Goal: Use online tool/utility: Utilize a website feature to perform a specific function

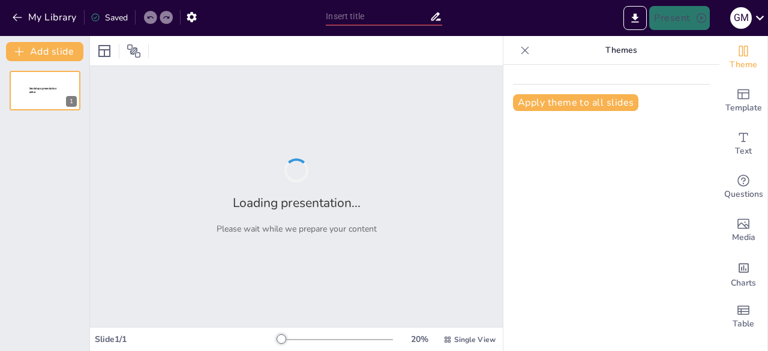
type input "Montaje y Mantenimiento de Instalaciones"
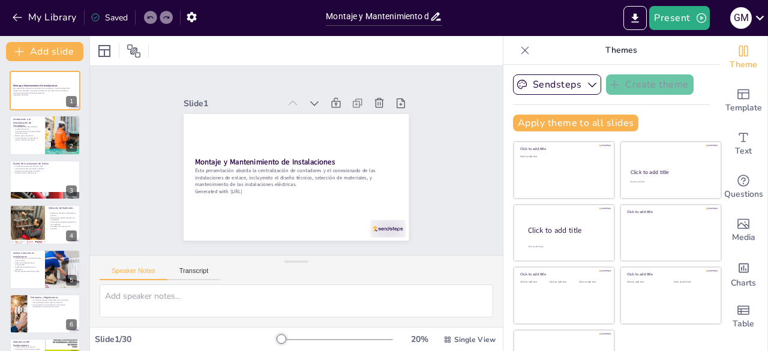
checkbox input "true"
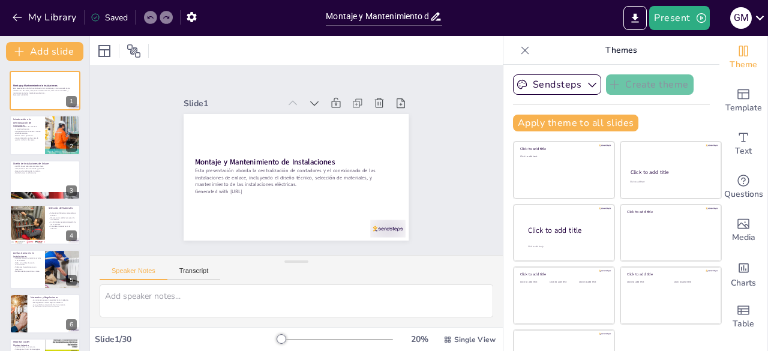
checkbox input "true"
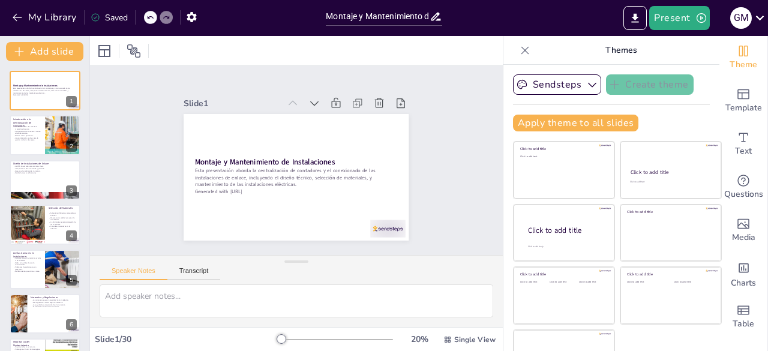
checkbox input "true"
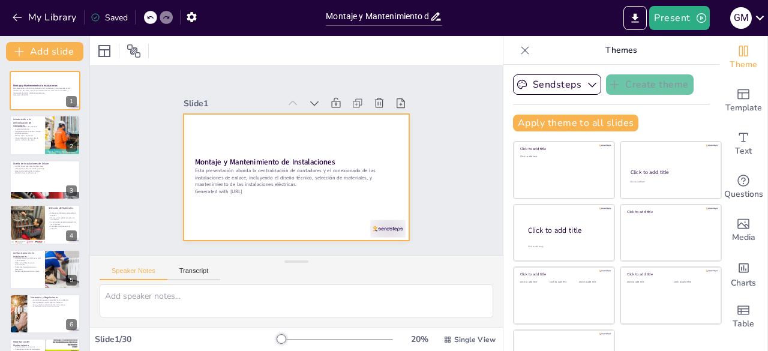
checkbox input "true"
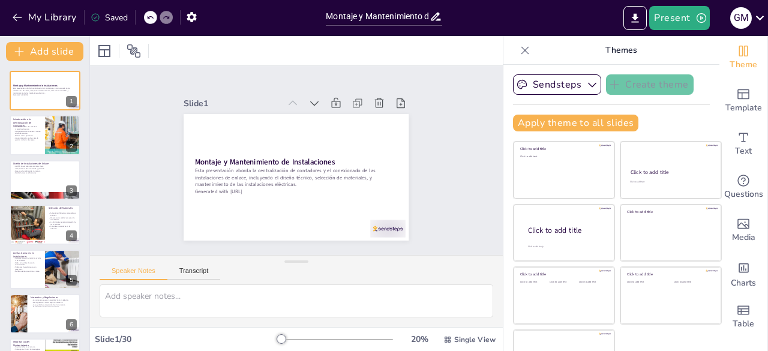
checkbox input "true"
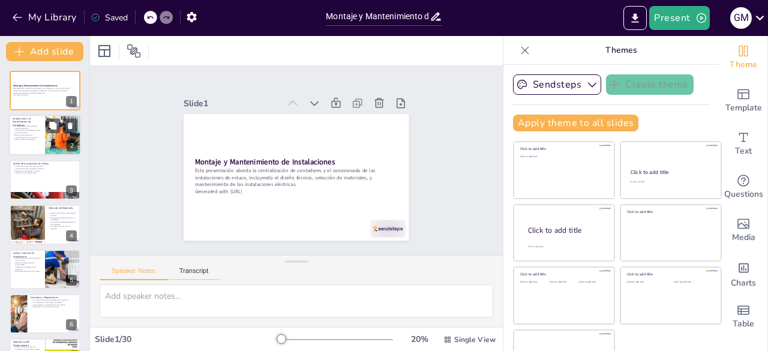
checkbox input "true"
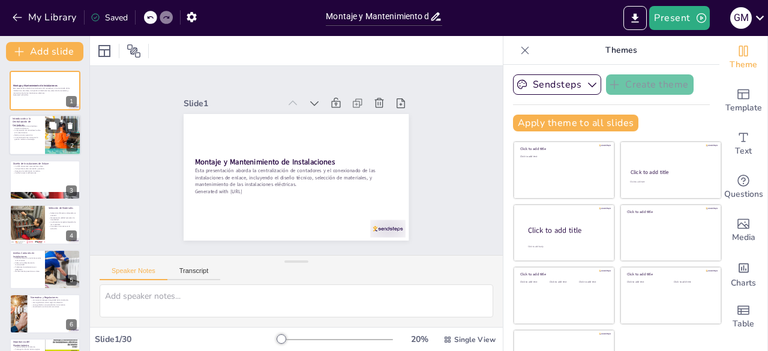
checkbox input "true"
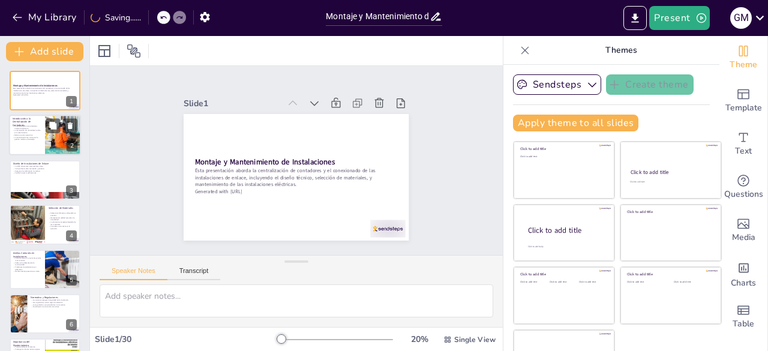
click at [35, 134] on p "Reduce costos operativos." at bounding box center [27, 135] width 29 height 2
checkbox input "true"
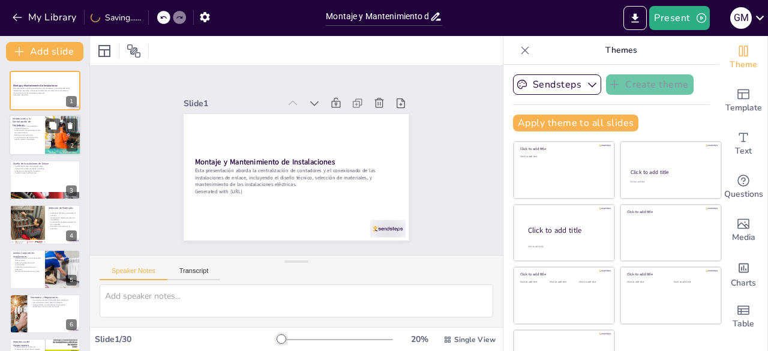
checkbox input "true"
type textarea "La centralización de contadores permite que todos los dispositivos de medición …"
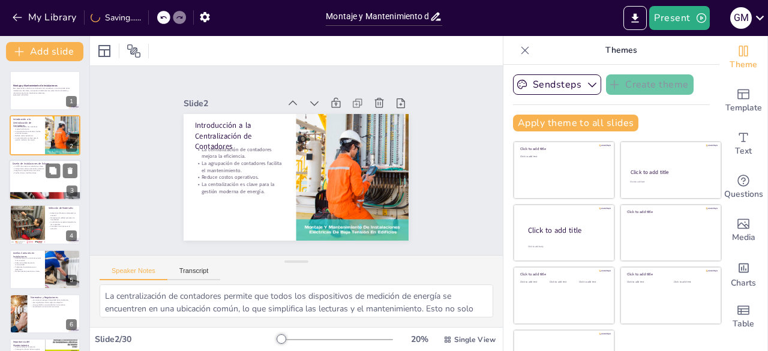
checkbox input "true"
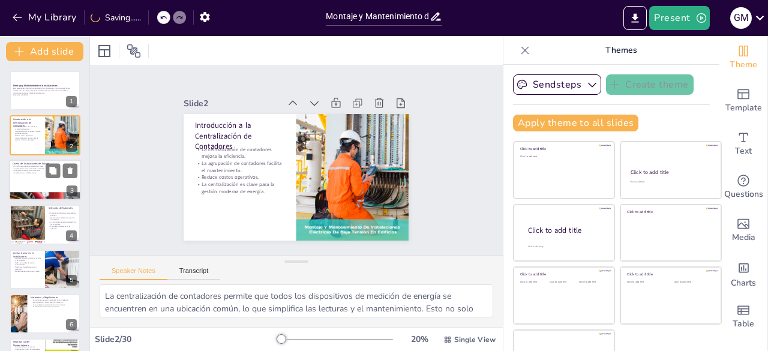
checkbox input "true"
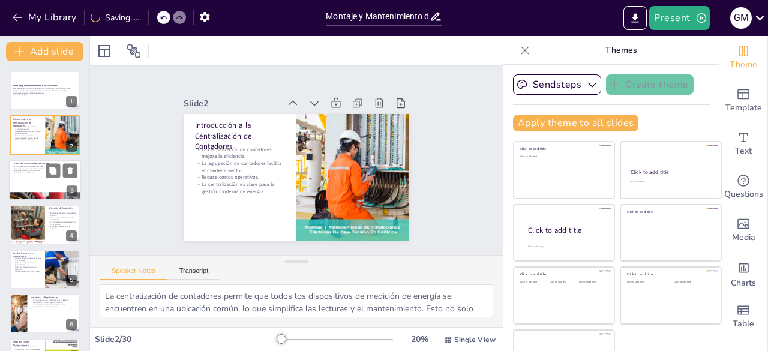
checkbox input "true"
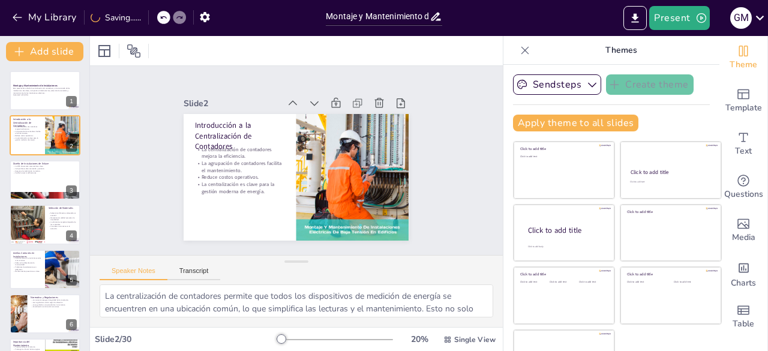
checkbox input "true"
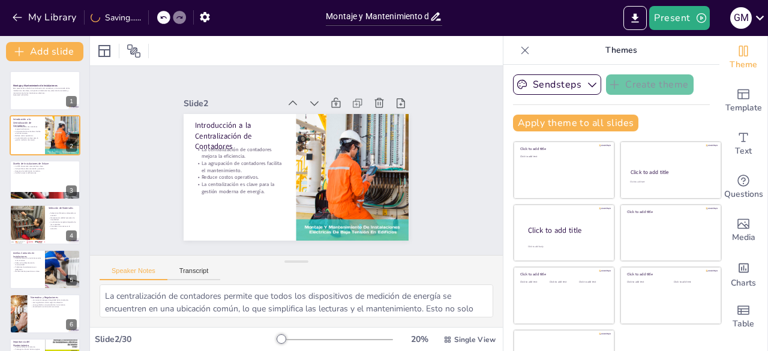
checkbox input "true"
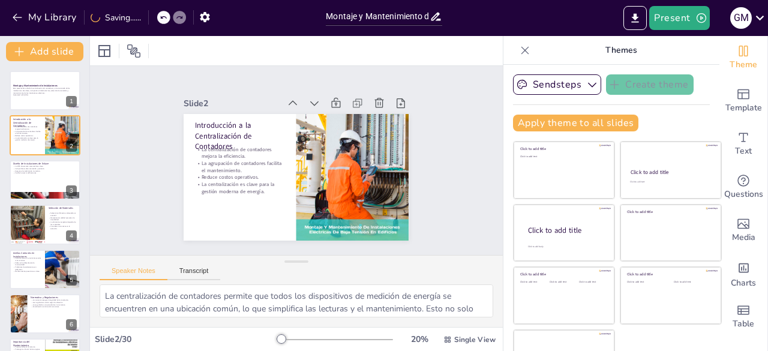
checkbox input "true"
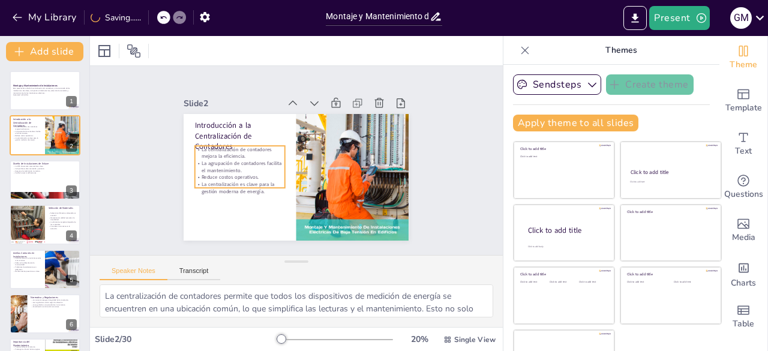
checkbox input "true"
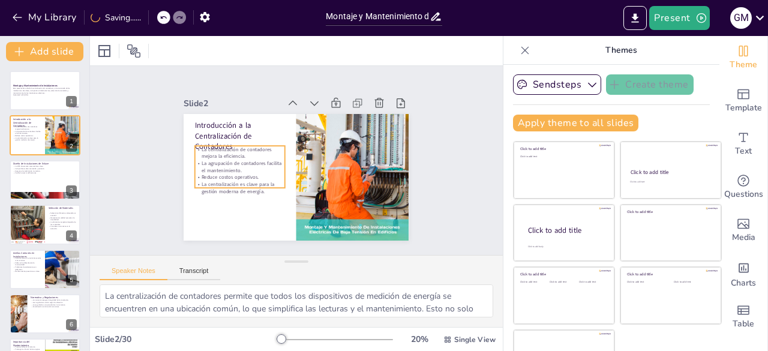
checkbox input "true"
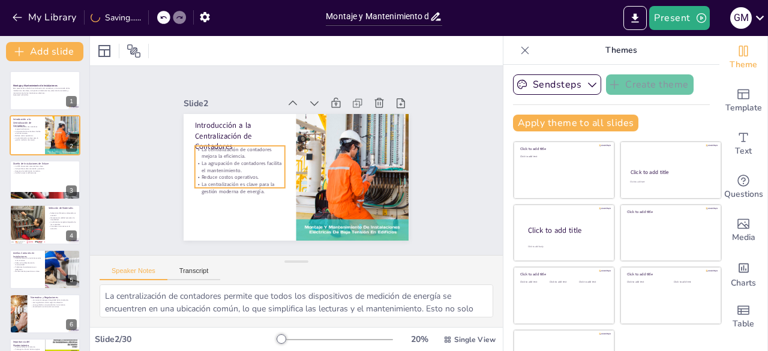
checkbox input "true"
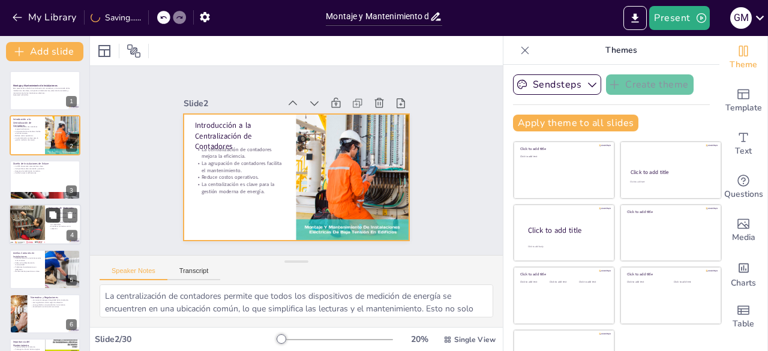
checkbox input "true"
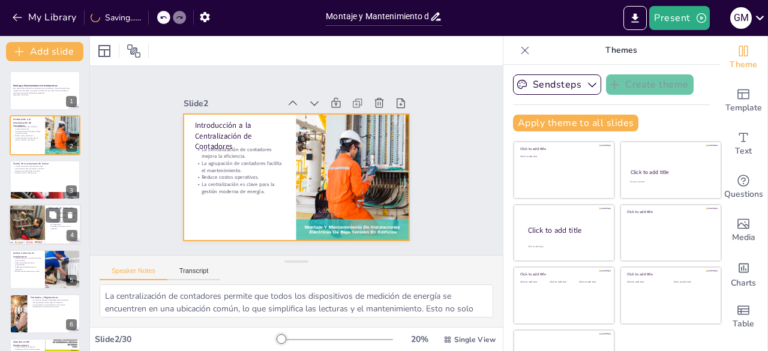
checkbox input "true"
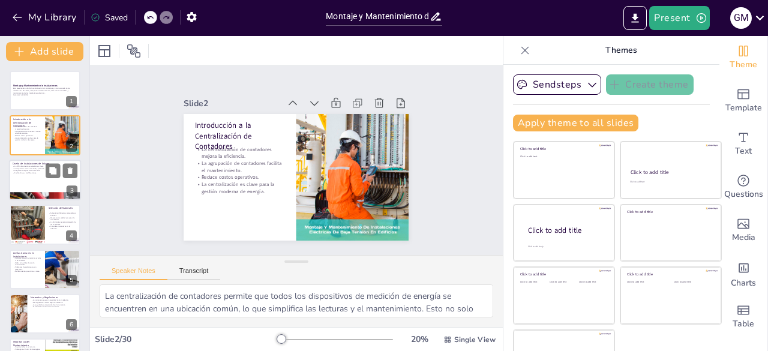
checkbox input "true"
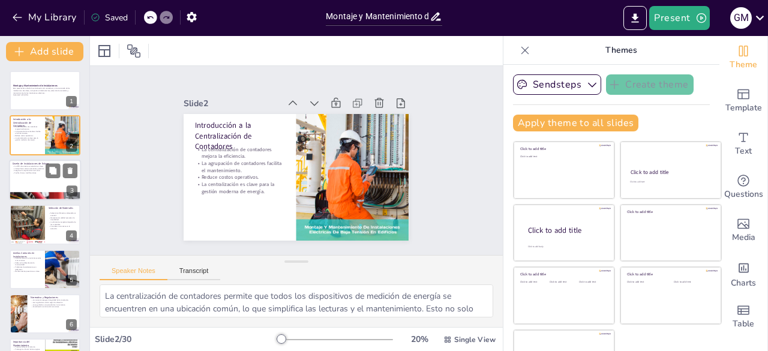
checkbox input "true"
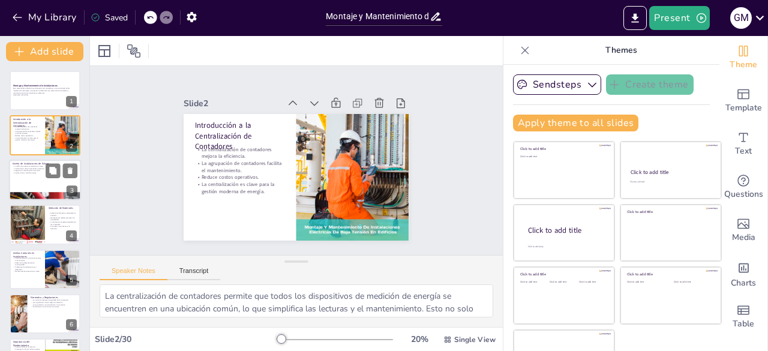
checkbox input "true"
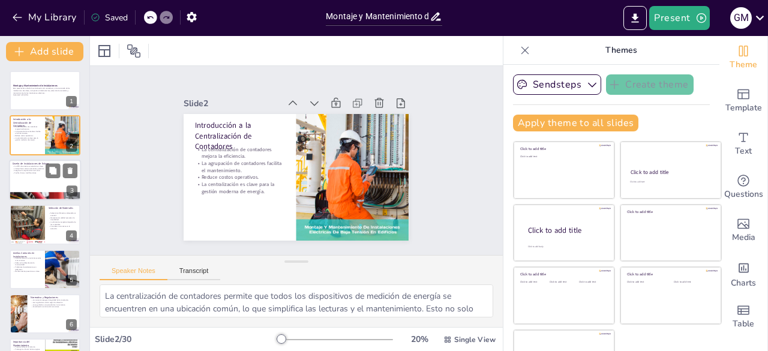
click at [28, 182] on div at bounding box center [45, 180] width 72 height 41
checkbox input "true"
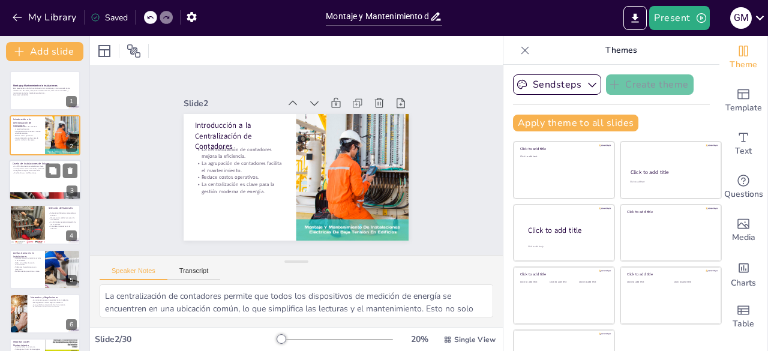
checkbox input "true"
type textarea "La memoria técnica de diseño es un documento crucial que recoge todas las espec…"
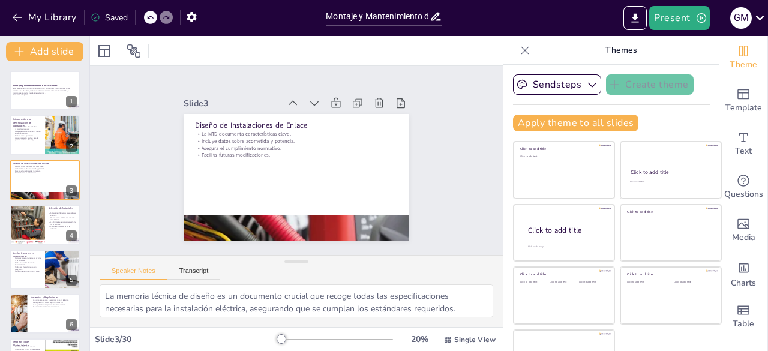
checkbox input "true"
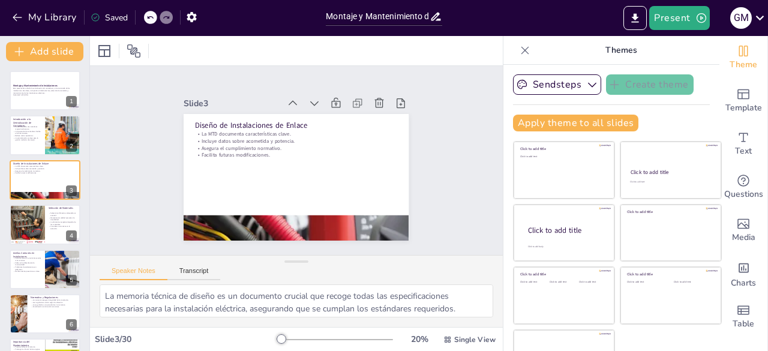
checkbox input "true"
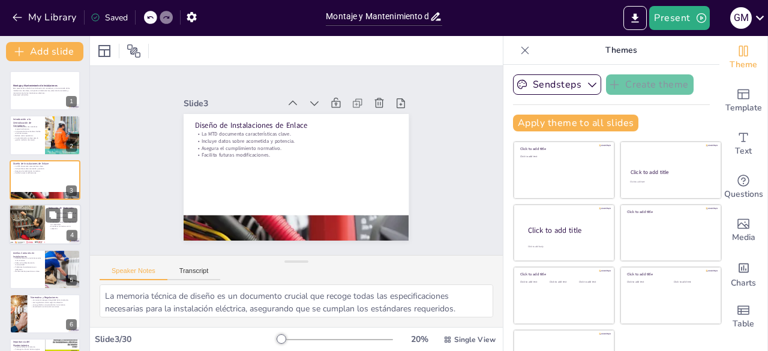
checkbox input "true"
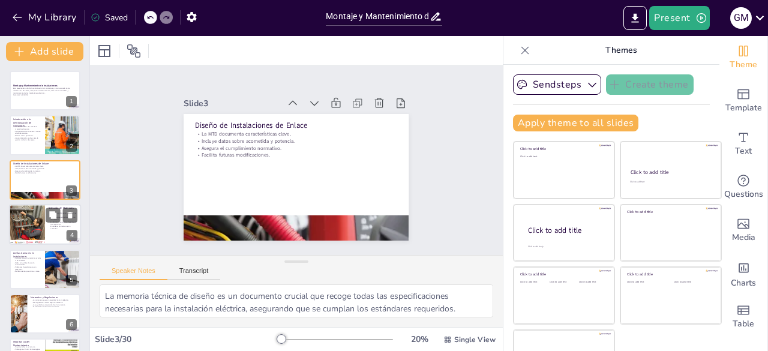
click at [30, 220] on div at bounding box center [27, 224] width 72 height 41
checkbox input "true"
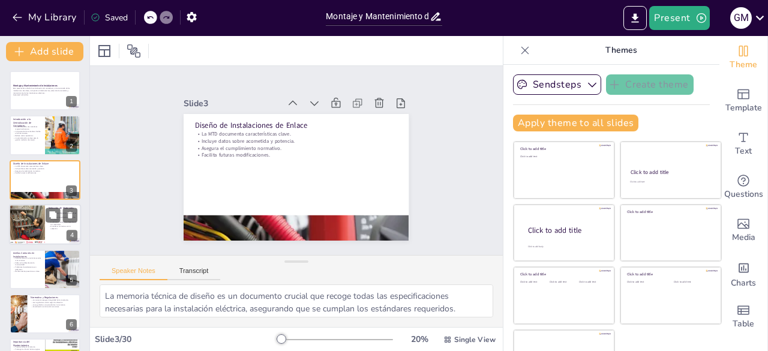
checkbox input "true"
type textarea "La elección de los diámetros correctos para las canalizaciones garantiza que la…"
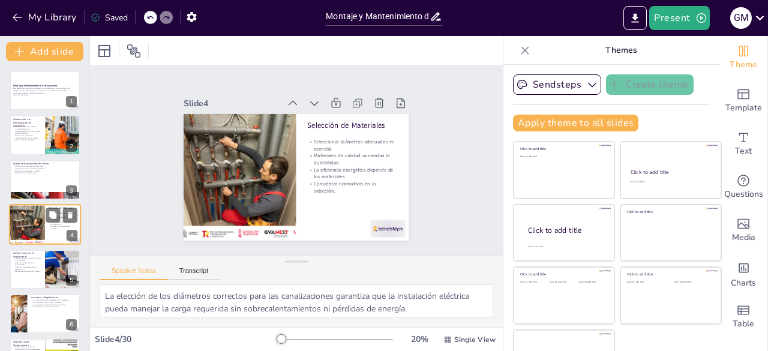
scroll to position [18, 0]
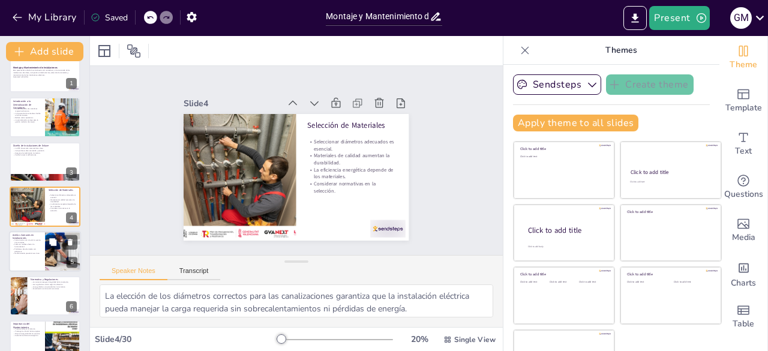
checkbox input "true"
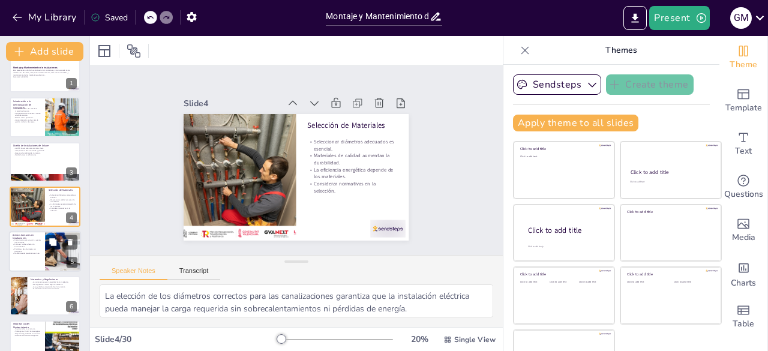
checkbox input "true"
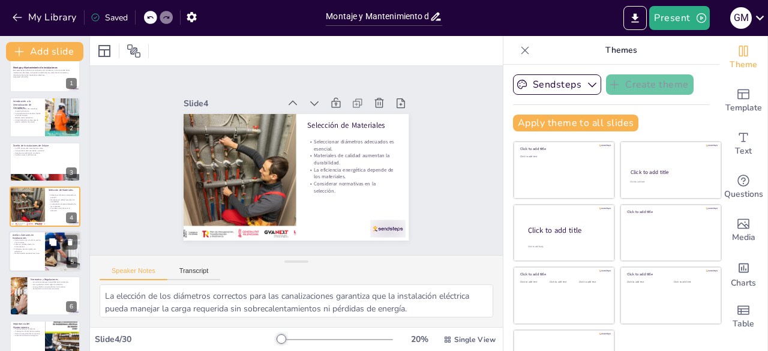
checkbox input "true"
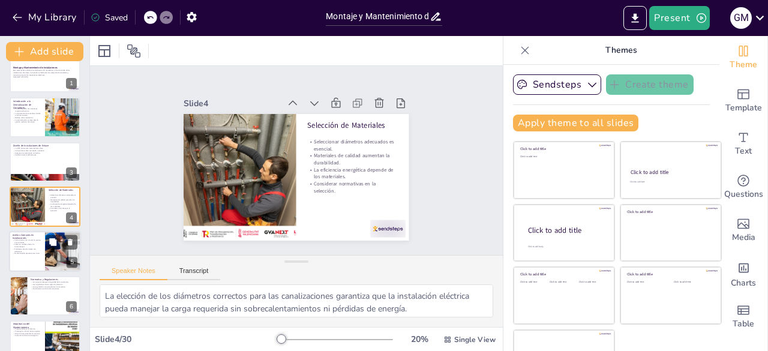
checkbox input "true"
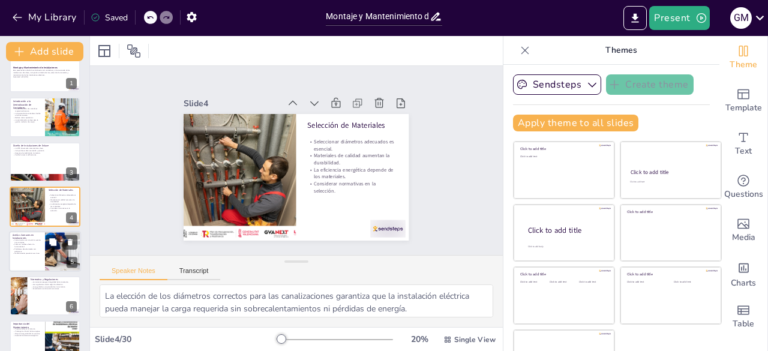
click at [33, 253] on p "Mantenimiento preventivo es clave." at bounding box center [27, 253] width 29 height 2
checkbox input "true"
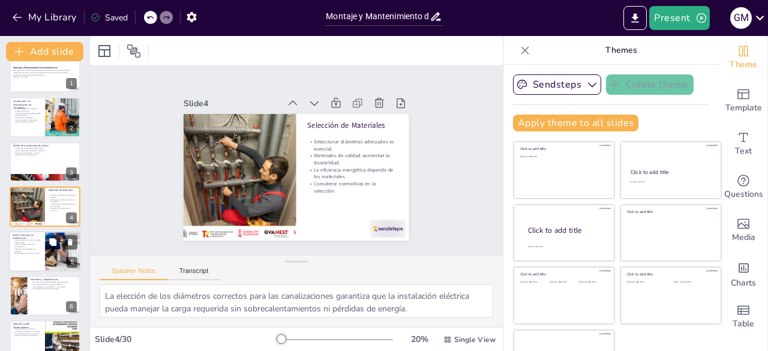
checkbox input "true"
type textarea "Los cortocircuitos pueden causar daños significativos en las instalaciones eléc…"
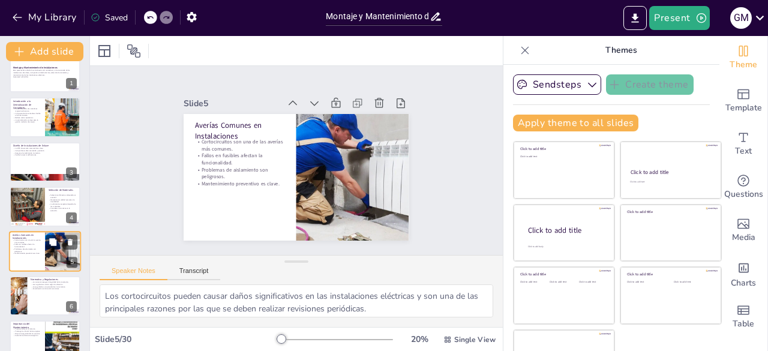
scroll to position [63, 0]
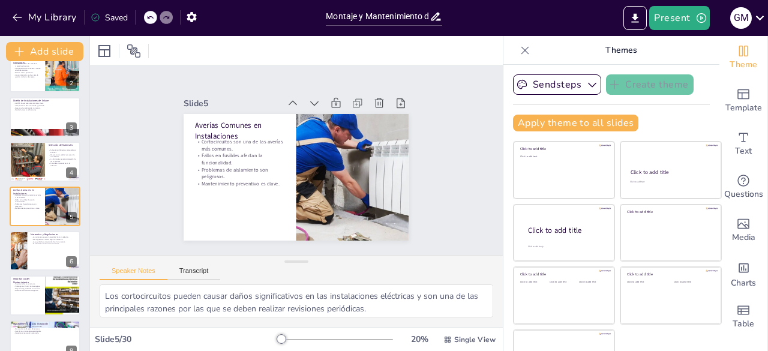
checkbox input "true"
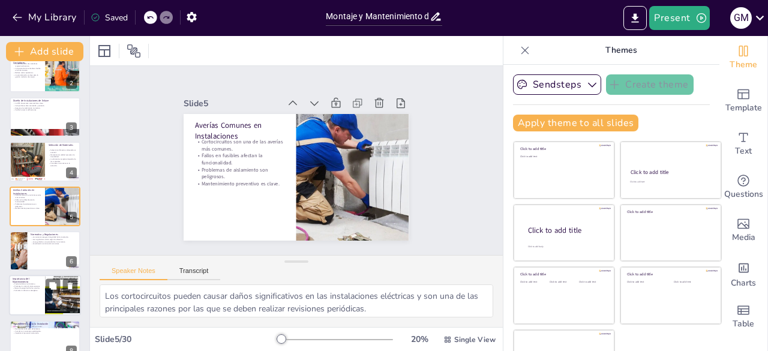
checkbox input "true"
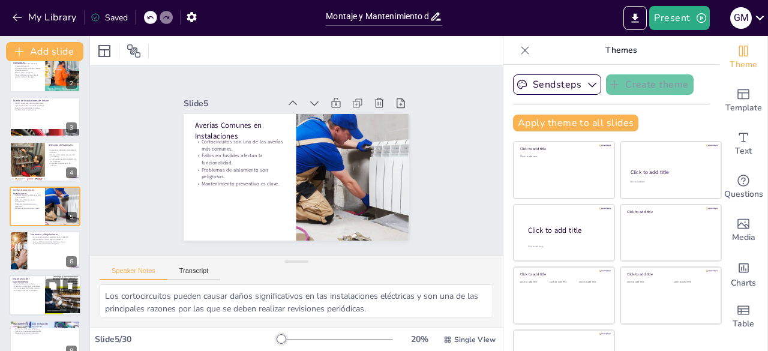
checkbox input "true"
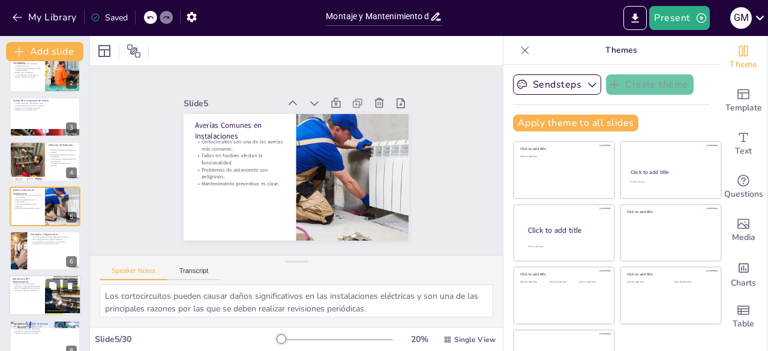
checkbox input "true"
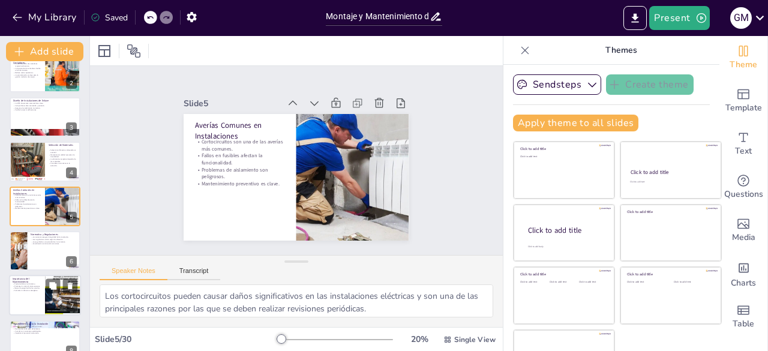
click at [38, 286] on p "Prolonga la vida útil de los equipos." at bounding box center [27, 286] width 29 height 2
checkbox input "true"
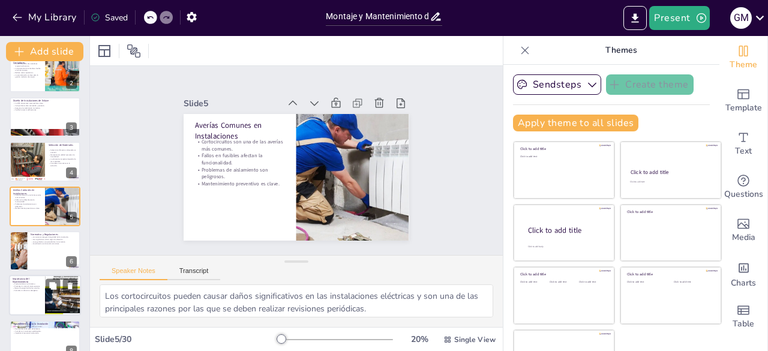
checkbox input "true"
type textarea "Un buen mantenimiento ayuda a identificar y solucionar problemas antes de que s…"
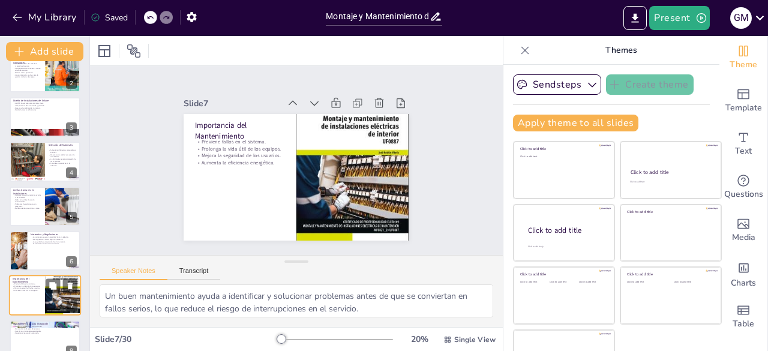
scroll to position [152, 0]
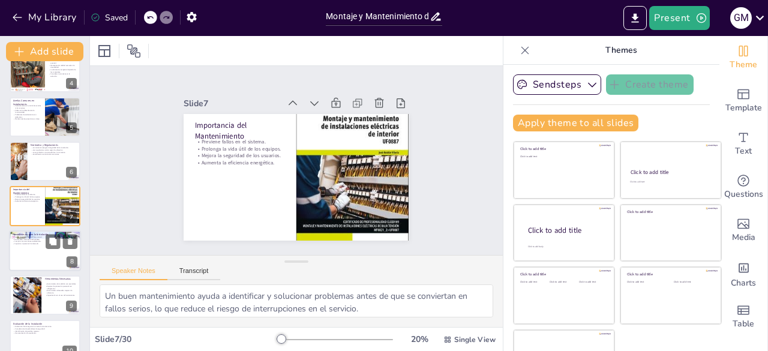
checkbox input "true"
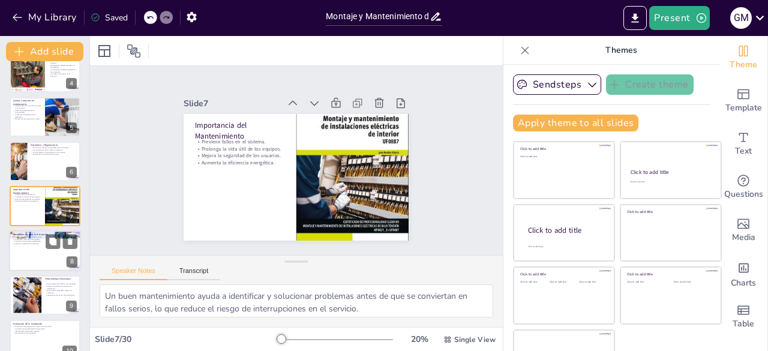
checkbox input "true"
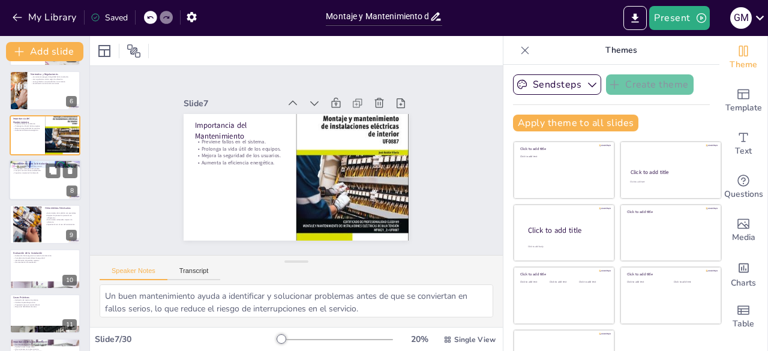
click at [36, 182] on div at bounding box center [45, 180] width 72 height 41
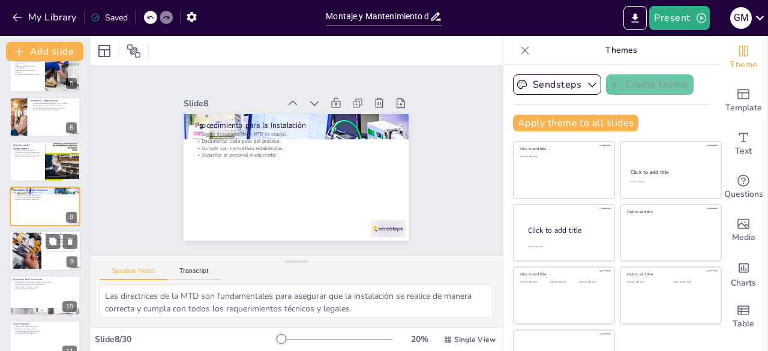
click at [34, 241] on div at bounding box center [26, 251] width 55 height 37
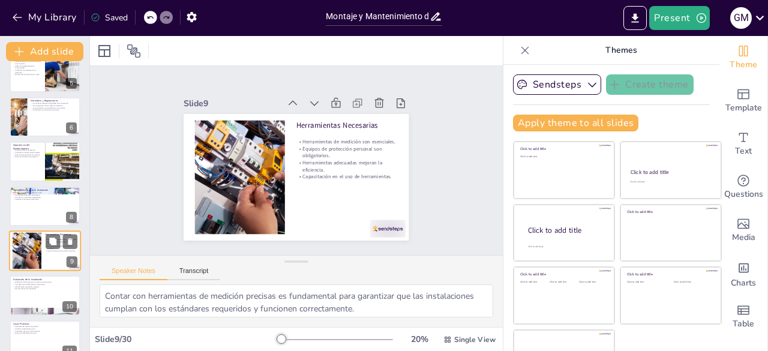
scroll to position [241, 0]
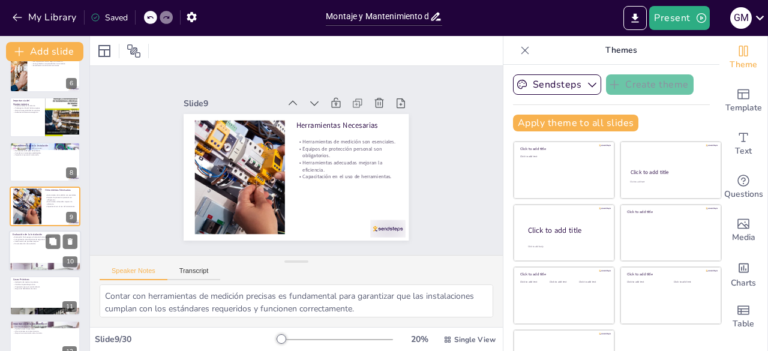
click at [28, 259] on div at bounding box center [45, 251] width 72 height 41
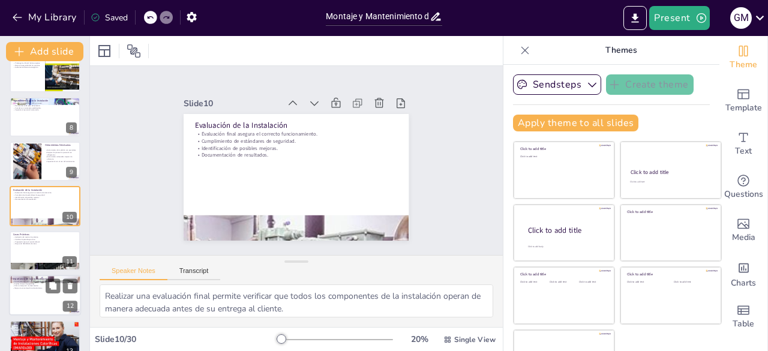
click at [30, 302] on div at bounding box center [45, 295] width 72 height 41
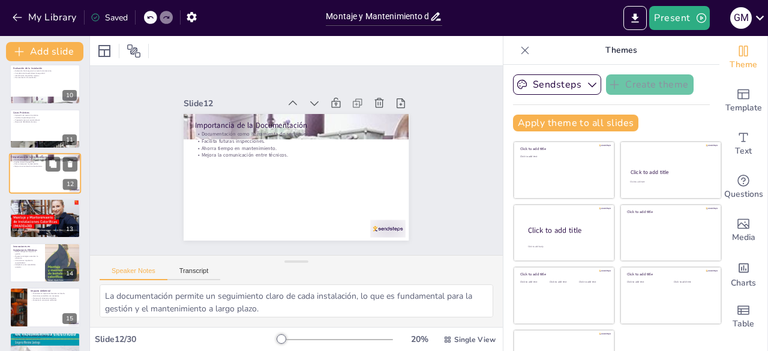
scroll to position [410, 0]
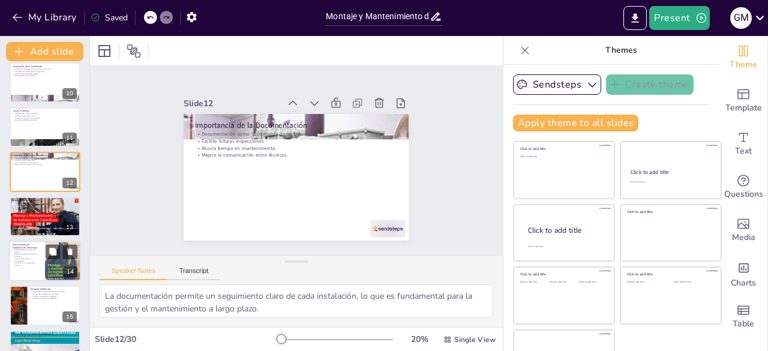
click at [25, 260] on p "Innovaciones impulsan la sostenibilidad." at bounding box center [27, 259] width 29 height 4
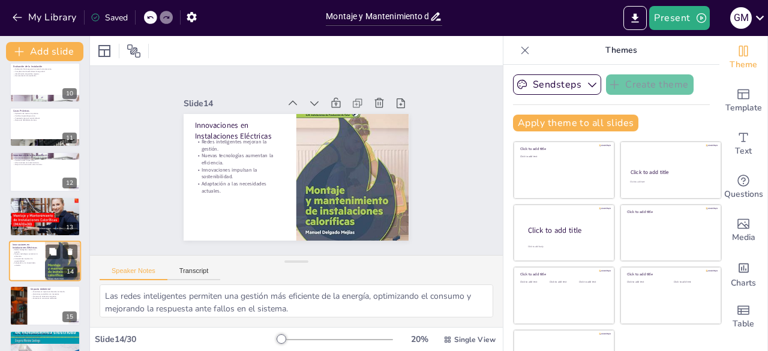
scroll to position [465, 0]
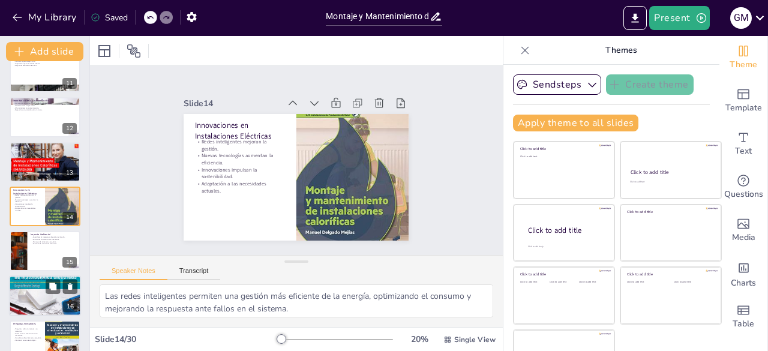
click at [37, 299] on div at bounding box center [45, 295] width 72 height 93
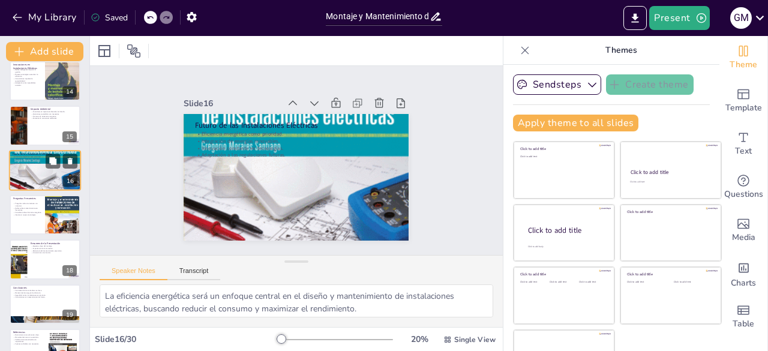
scroll to position [592, 0]
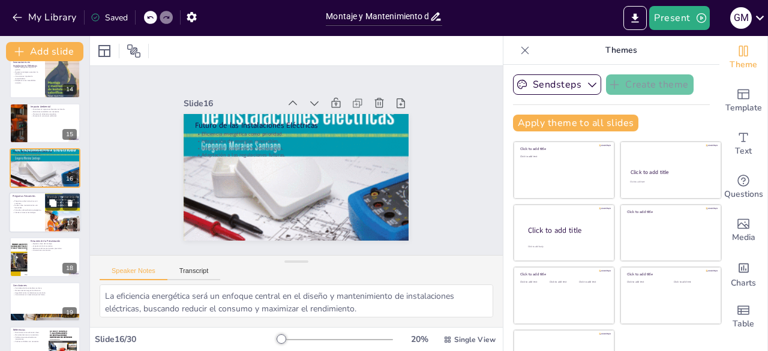
click at [31, 215] on div at bounding box center [45, 212] width 72 height 41
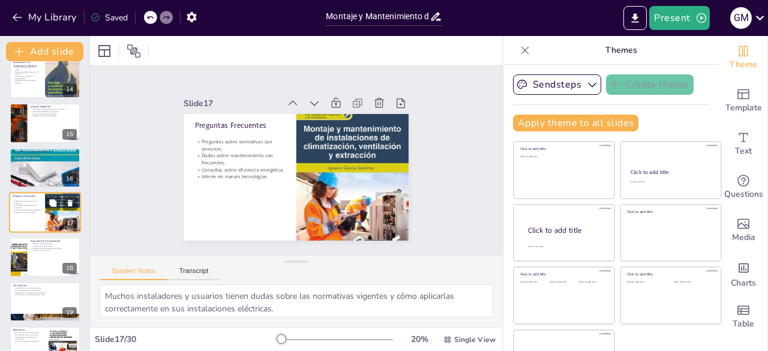
scroll to position [599, 0]
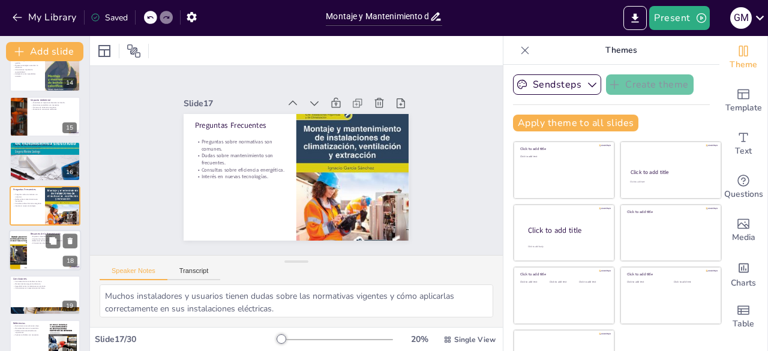
click at [30, 238] on div at bounding box center [45, 250] width 72 height 41
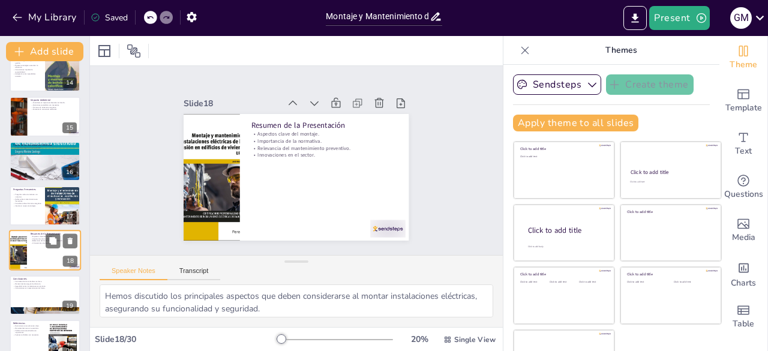
scroll to position [643, 0]
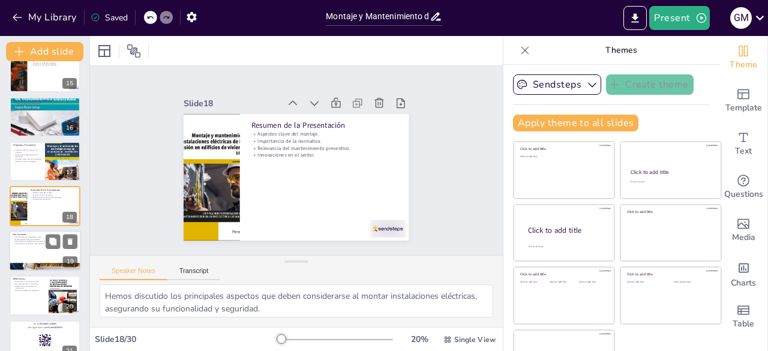
click at [28, 254] on div at bounding box center [45, 250] width 72 height 41
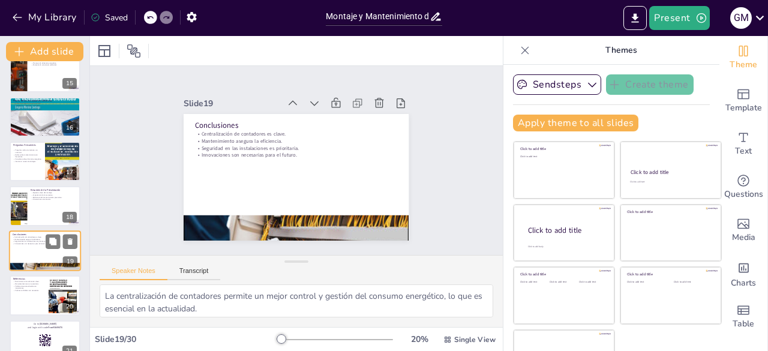
scroll to position [688, 0]
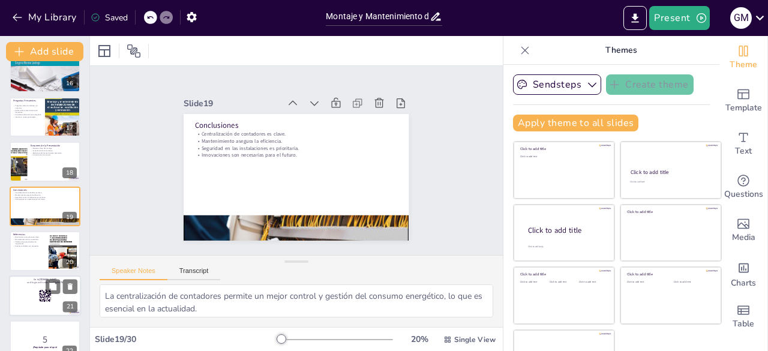
click at [37, 282] on p "and login with code Free93649070" at bounding box center [45, 283] width 65 height 4
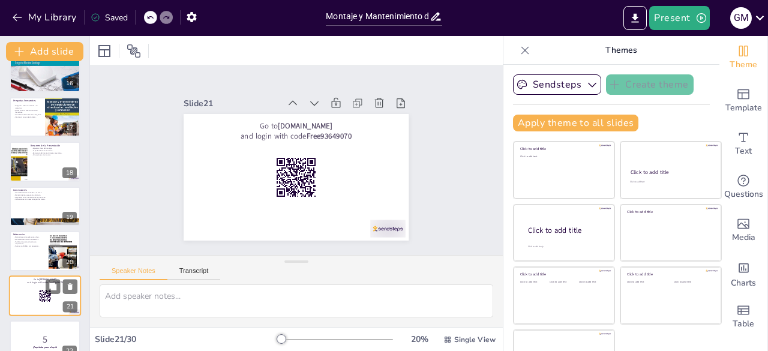
scroll to position [777, 0]
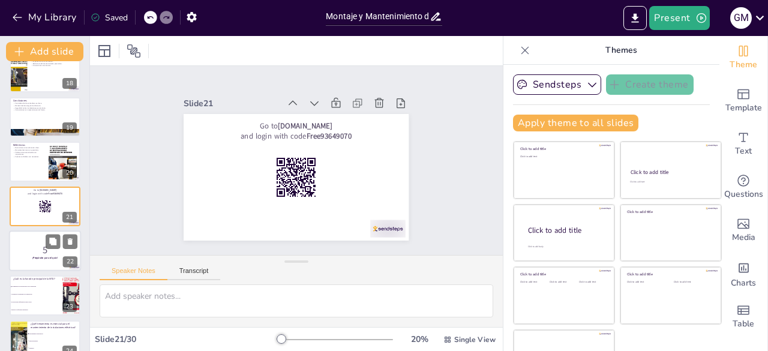
click at [37, 262] on div at bounding box center [45, 250] width 72 height 41
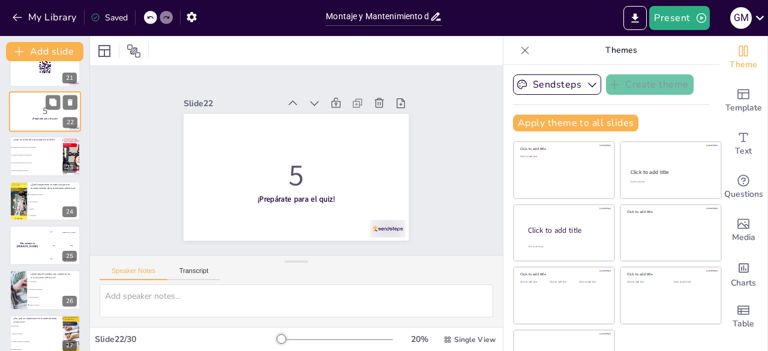
scroll to position [920, 0]
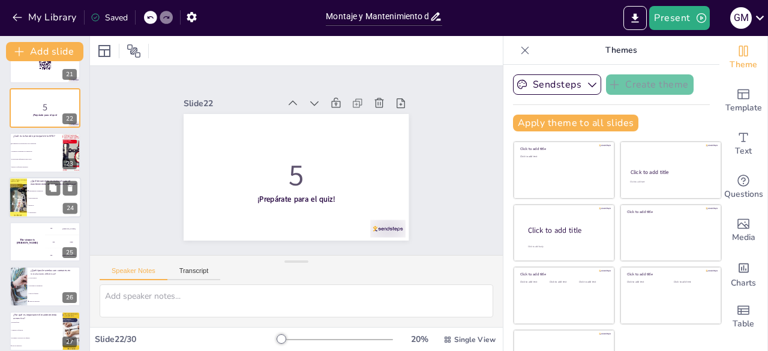
click at [34, 188] on li "Herramientas de medición" at bounding box center [54, 190] width 54 height 7
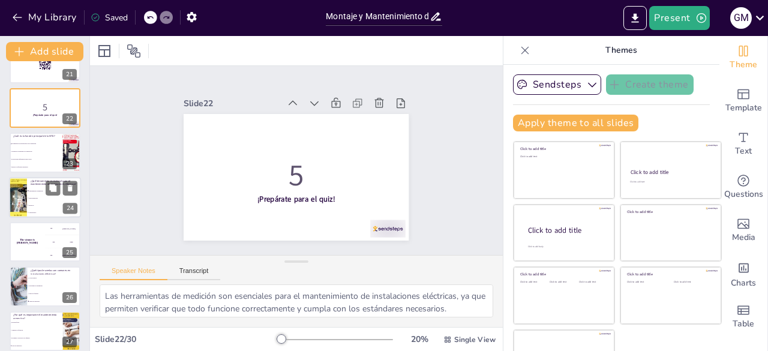
scroll to position [911, 0]
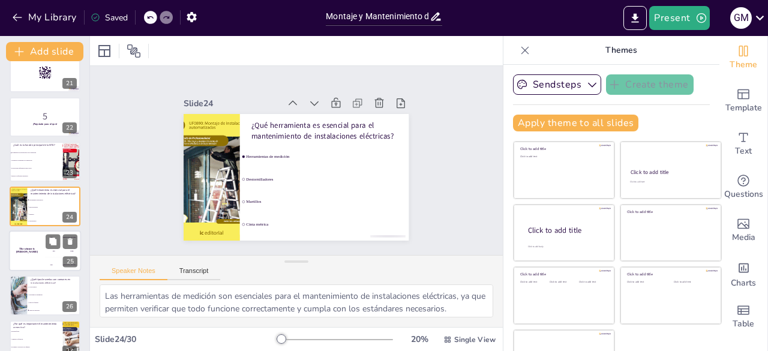
click at [39, 248] on div "The winner is [PERSON_NAME]" at bounding box center [27, 250] width 36 height 41
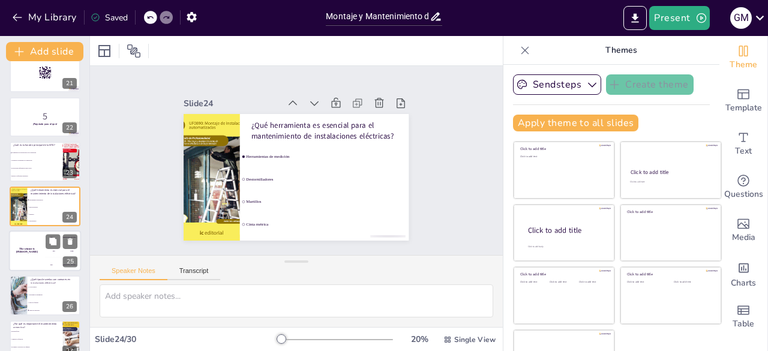
scroll to position [956, 0]
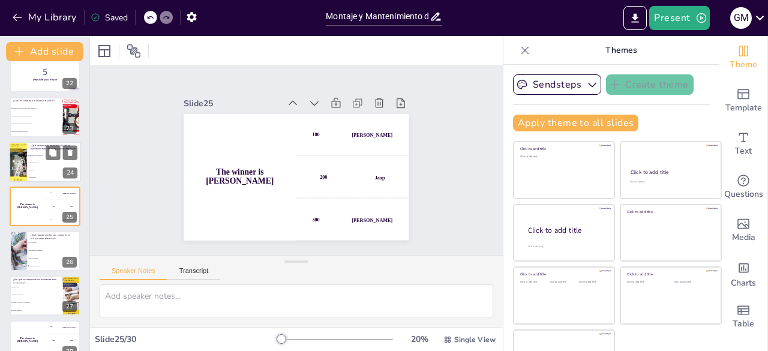
click at [37, 170] on span "Martillos" at bounding box center [55, 170] width 52 height 2
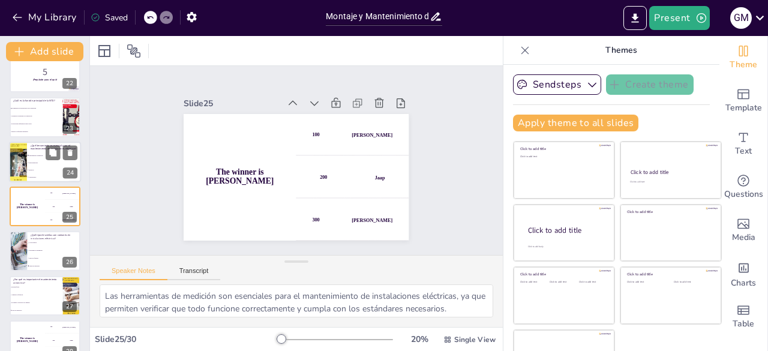
scroll to position [911, 0]
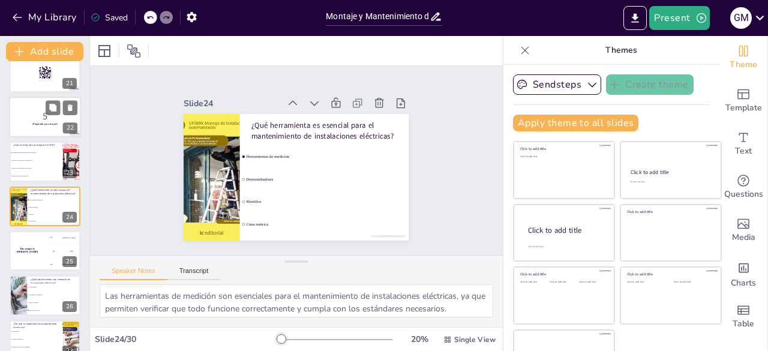
click at [35, 128] on div at bounding box center [45, 117] width 72 height 41
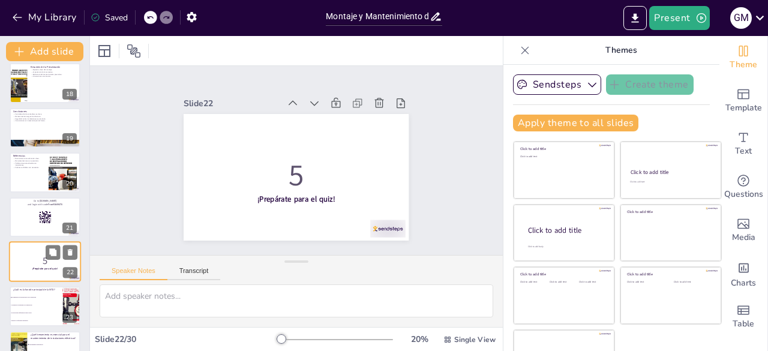
scroll to position [766, 0]
click at [37, 222] on div at bounding box center [45, 217] width 72 height 41
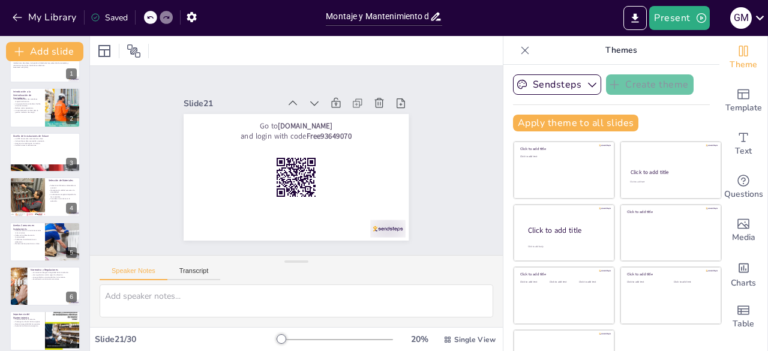
scroll to position [0, 0]
